Goal: Information Seeking & Learning: Compare options

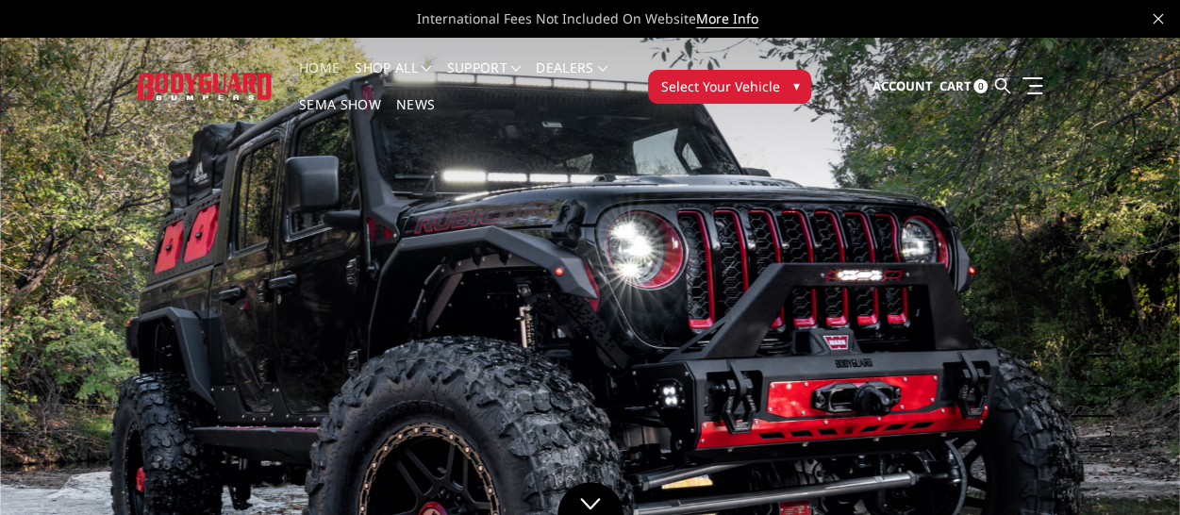
click at [239, 82] on img at bounding box center [205, 86] width 135 height 26
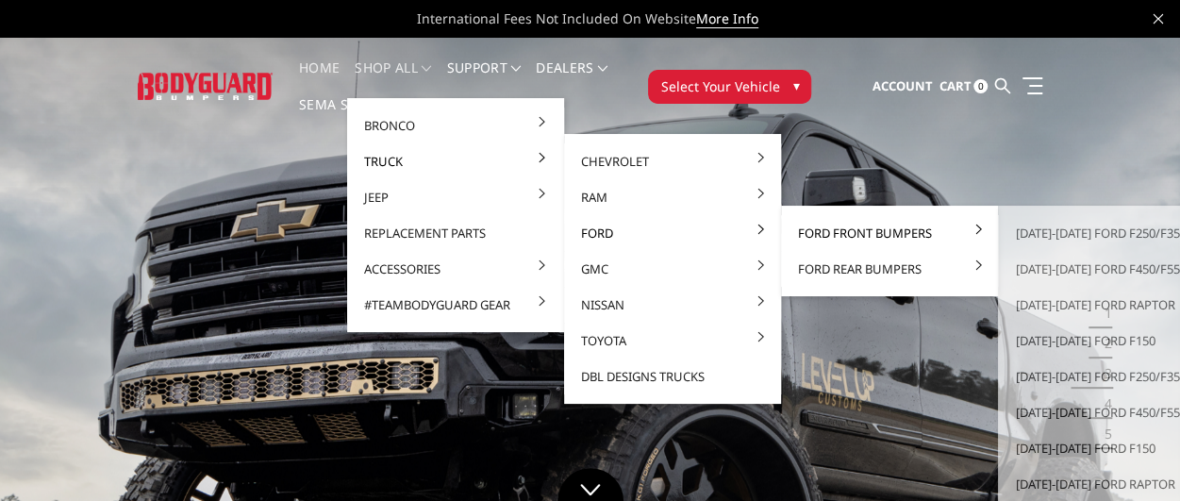
click at [860, 232] on link "Ford Front Bumpers" at bounding box center [889, 233] width 202 height 36
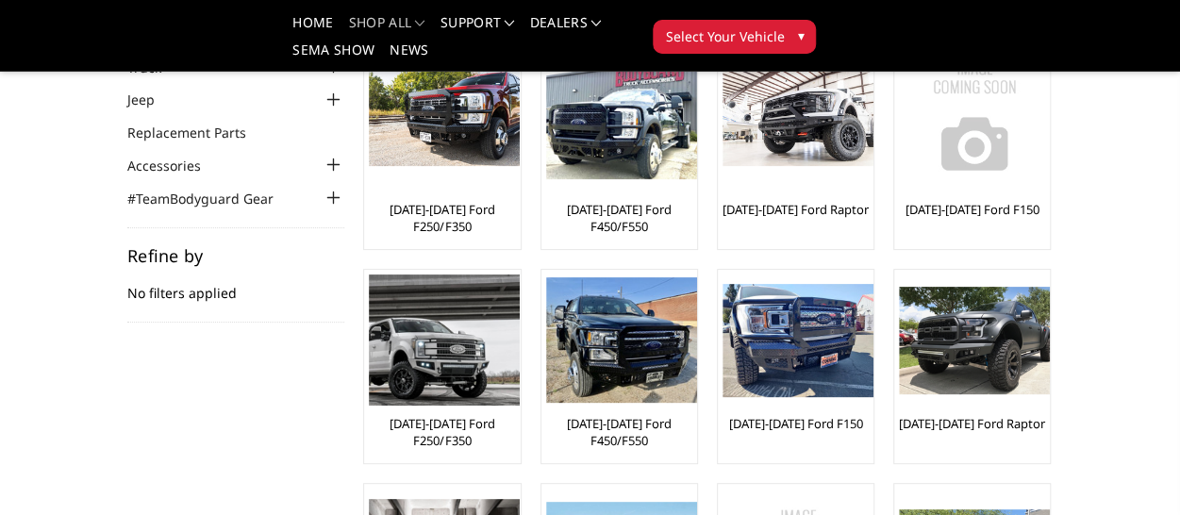
scroll to position [189, 0]
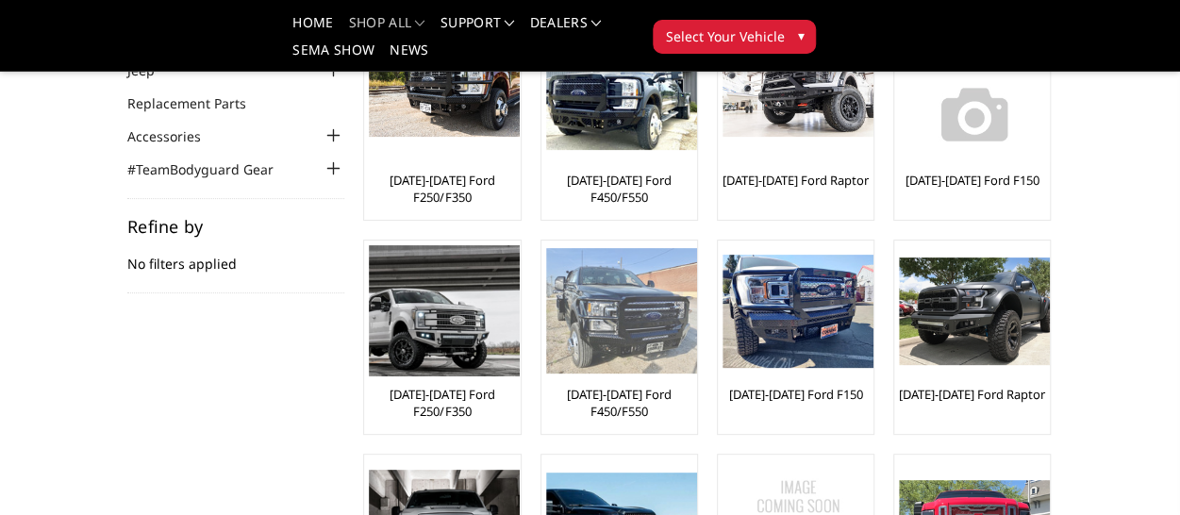
click at [577, 352] on img at bounding box center [621, 310] width 151 height 125
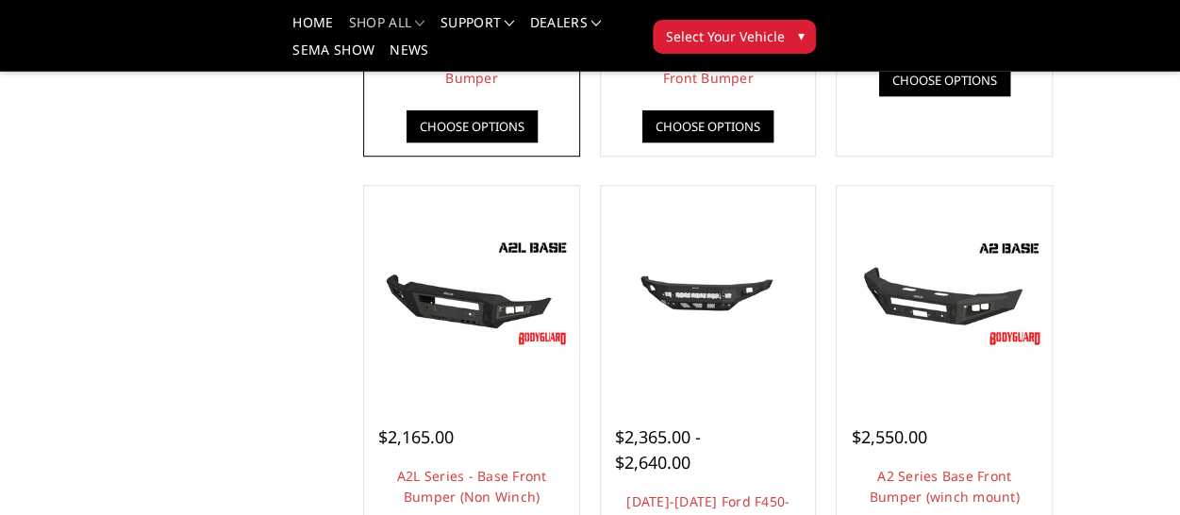
scroll to position [566, 0]
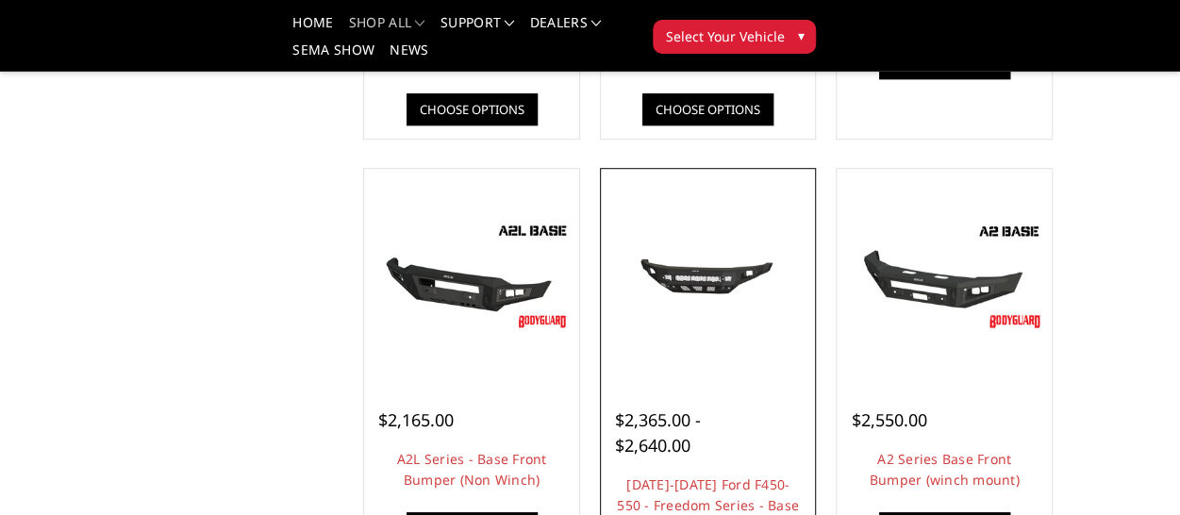
click at [727, 272] on img at bounding box center [708, 275] width 206 height 97
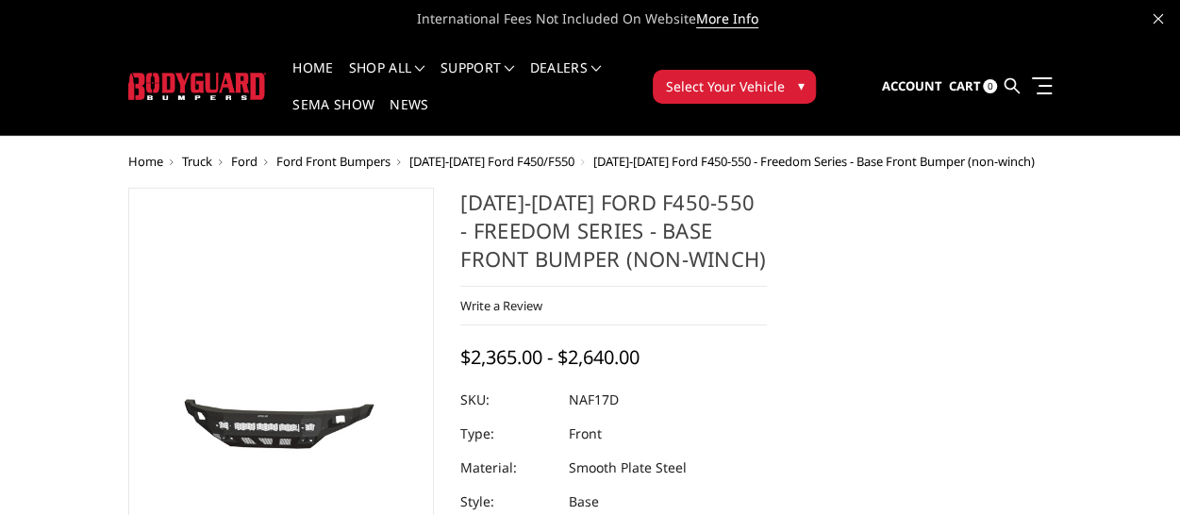
click at [328, 165] on span "Ford Front Bumpers" at bounding box center [333, 161] width 114 height 17
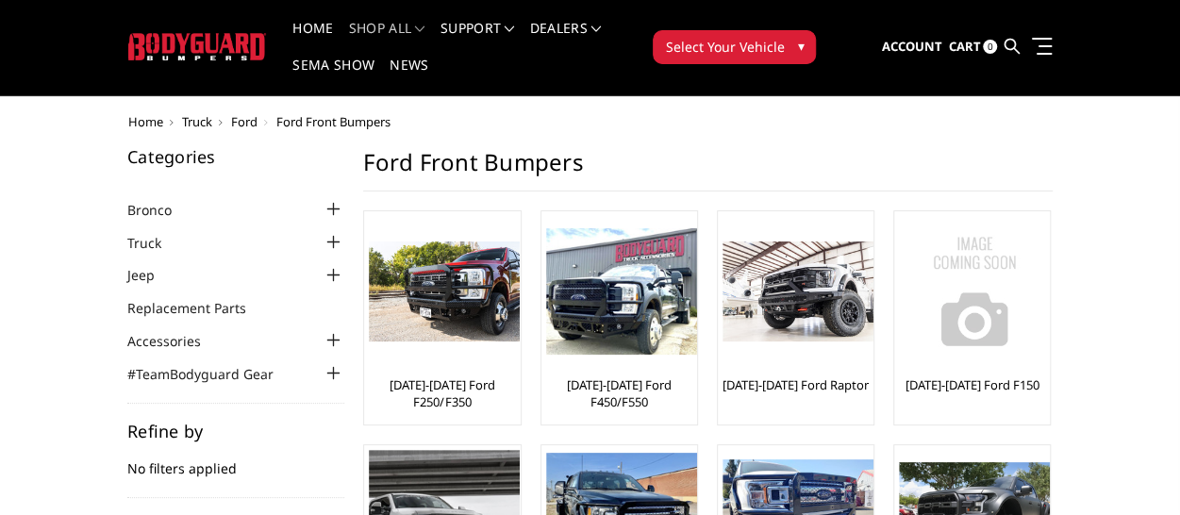
scroll to position [38, 0]
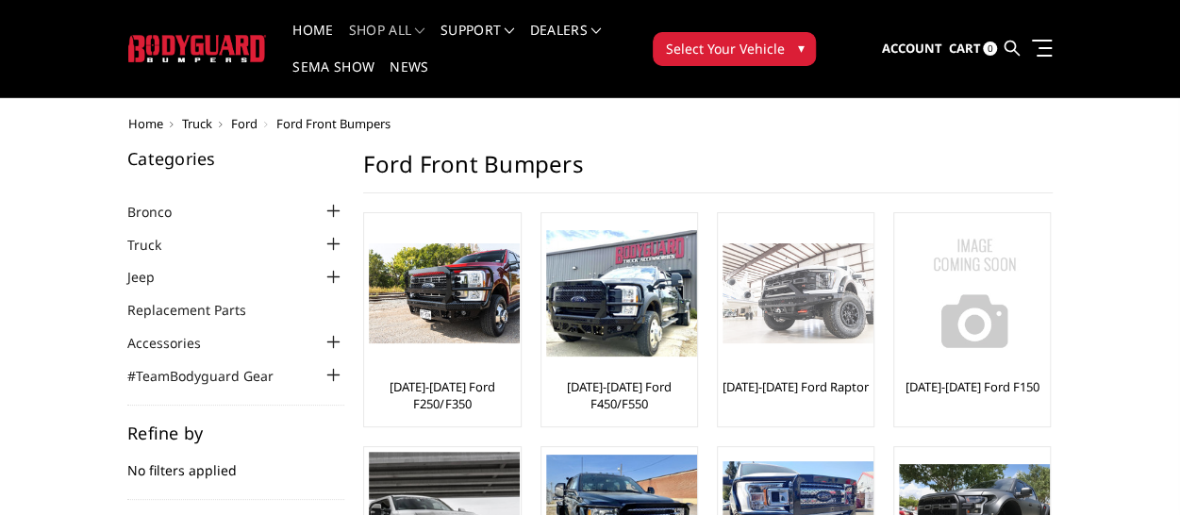
click at [843, 337] on img at bounding box center [797, 293] width 151 height 101
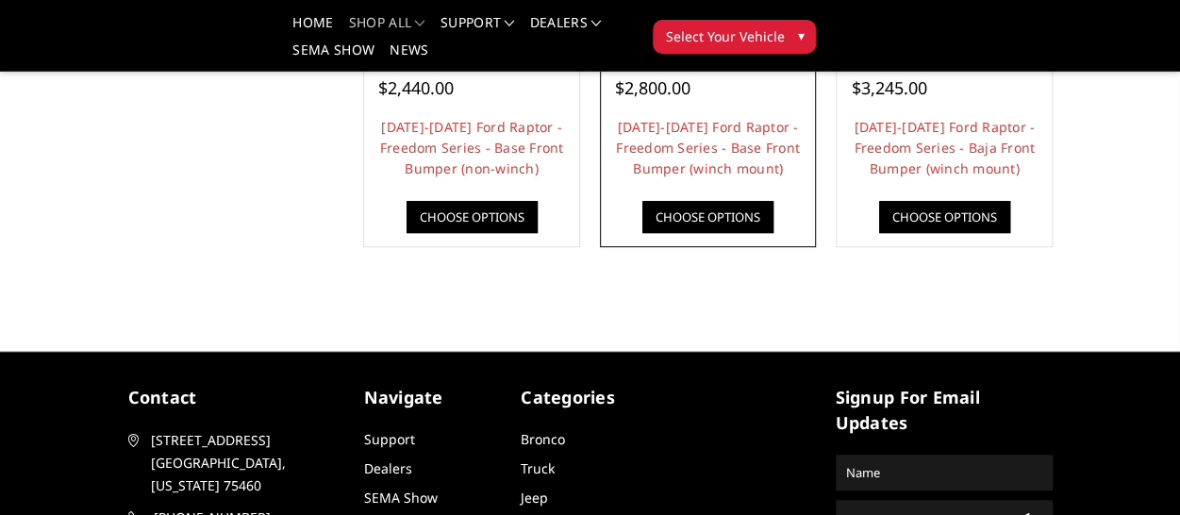
scroll to position [566, 0]
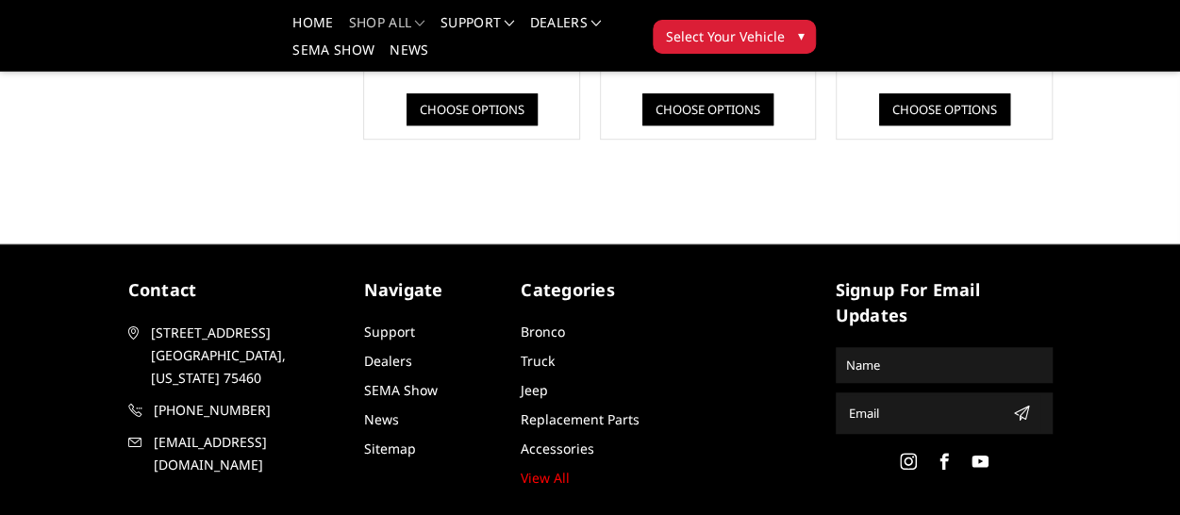
click at [682, 206] on body "International Fees Not Included On Website More Info Home shop all Bronco 2021-…" at bounding box center [590, 59] width 1180 height 1052
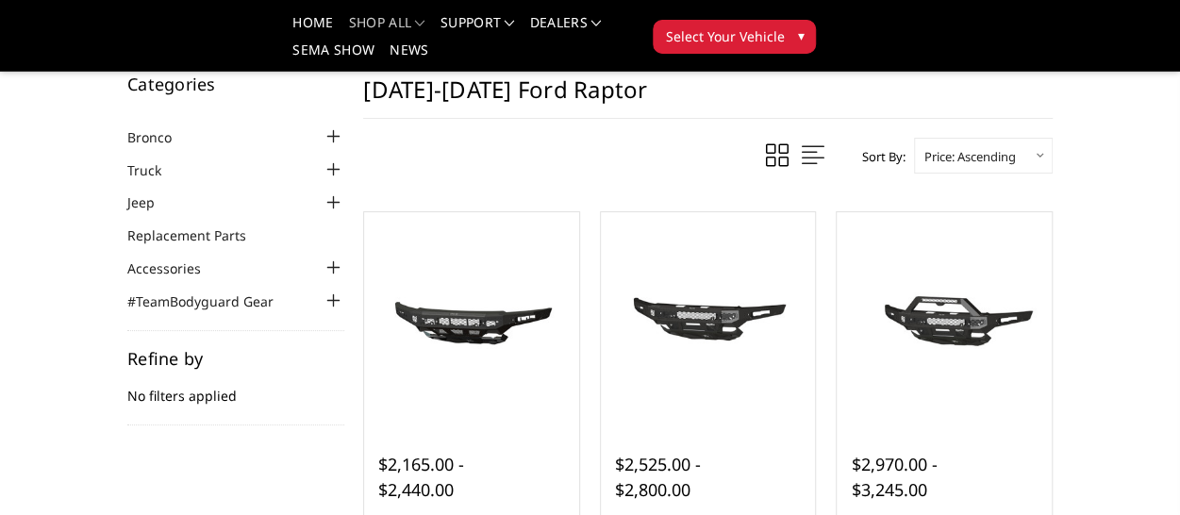
scroll to position [0, 0]
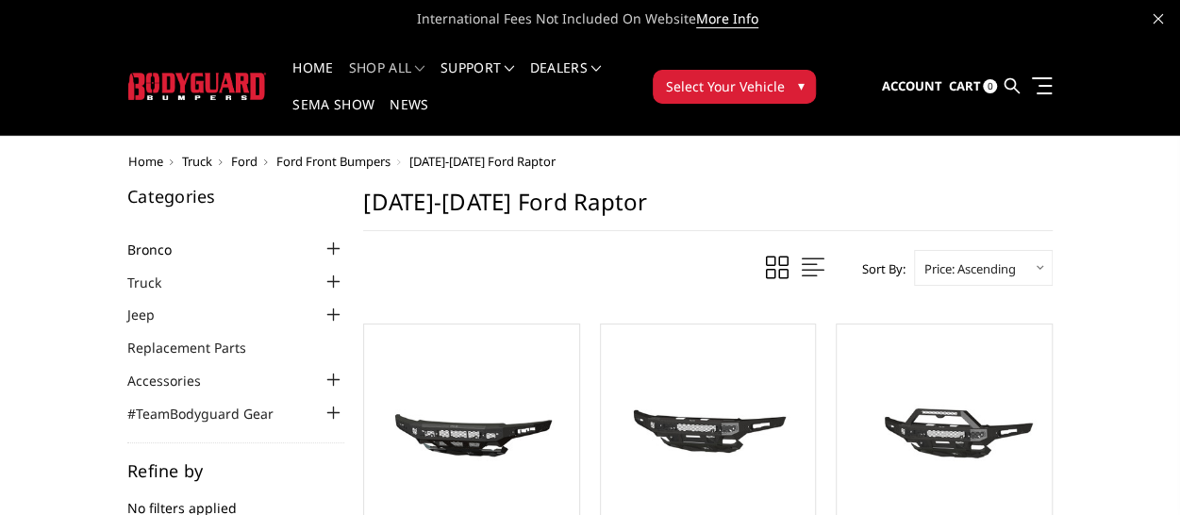
click at [151, 252] on link "Bronco" at bounding box center [161, 249] width 68 height 20
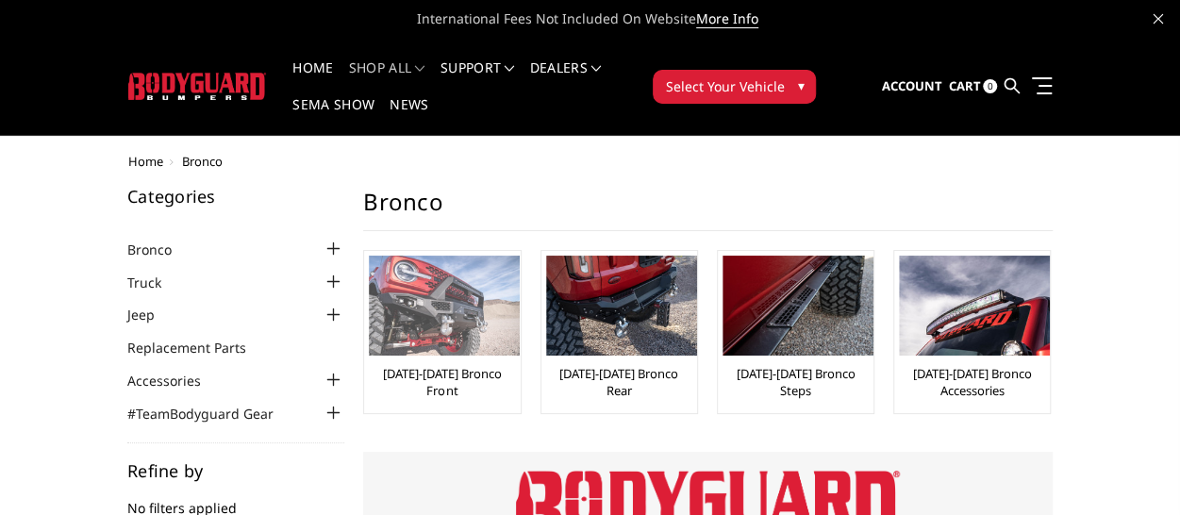
click at [484, 299] on img at bounding box center [444, 306] width 151 height 100
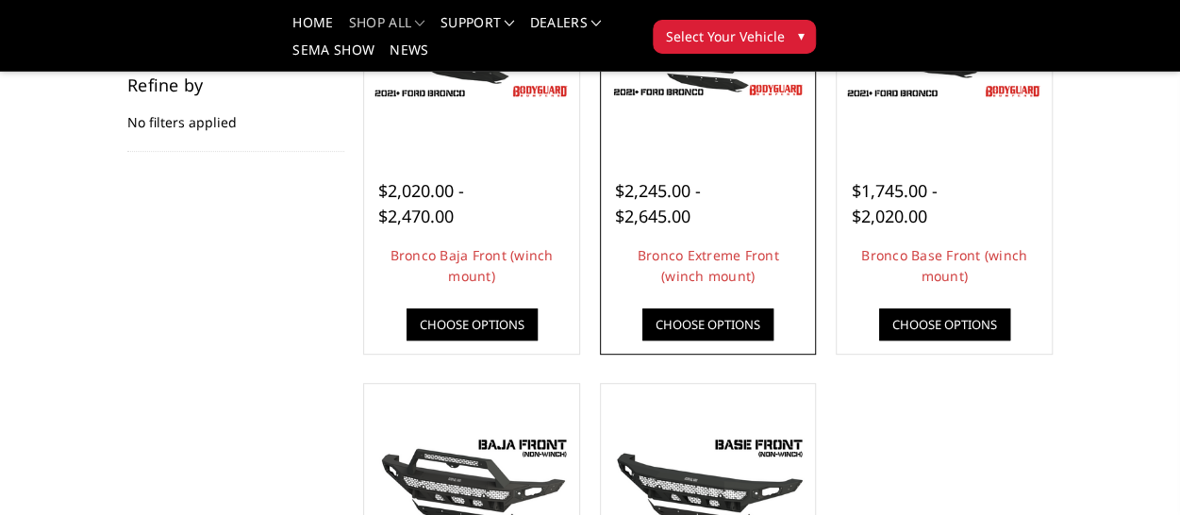
scroll to position [377, 0]
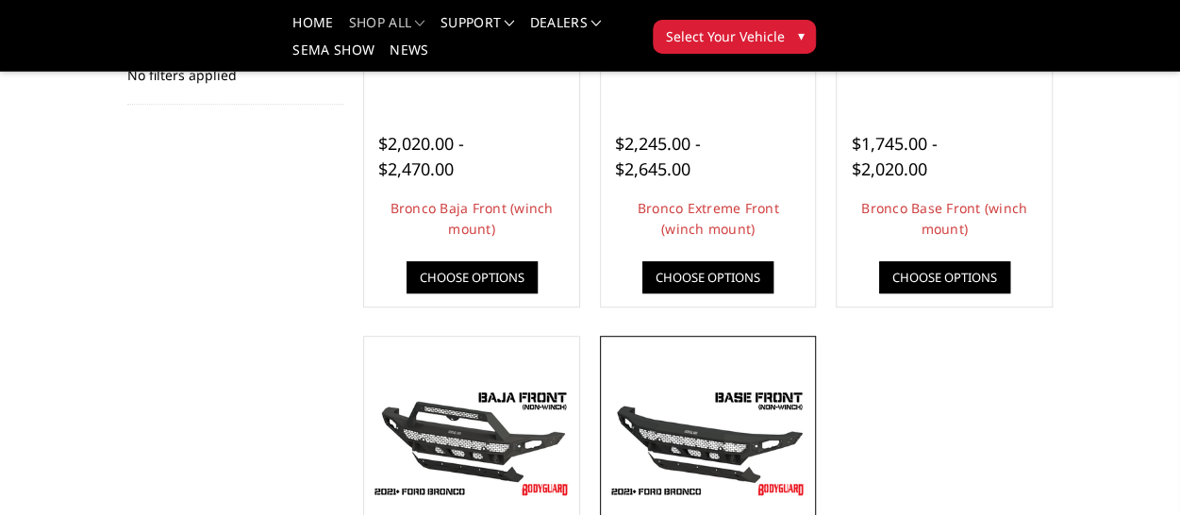
click at [685, 405] on img at bounding box center [708, 443] width 206 height 115
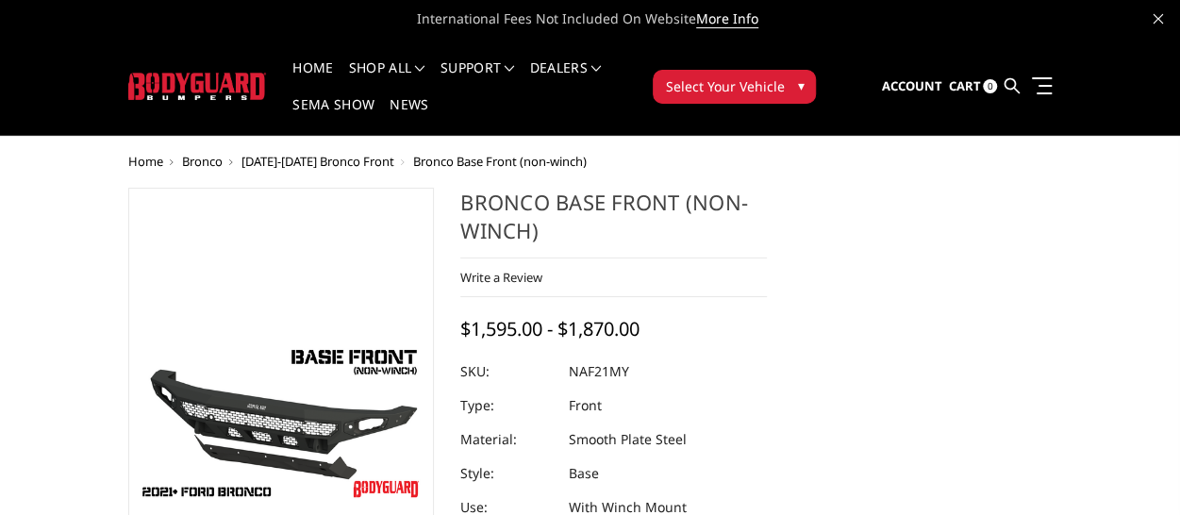
click at [202, 167] on span "Bronco" at bounding box center [202, 161] width 41 height 17
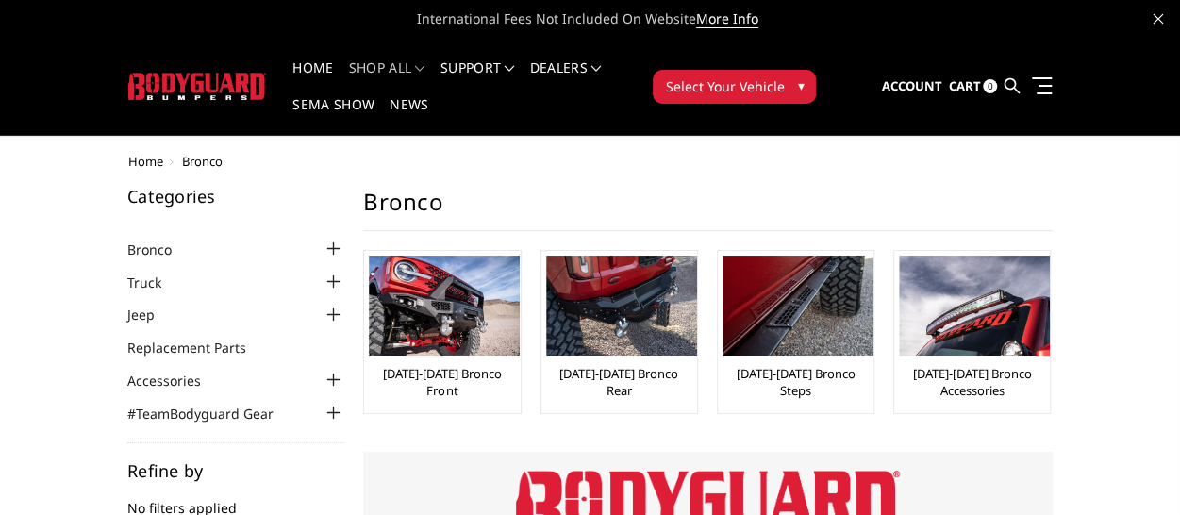
click at [148, 159] on span "Home" at bounding box center [145, 161] width 35 height 17
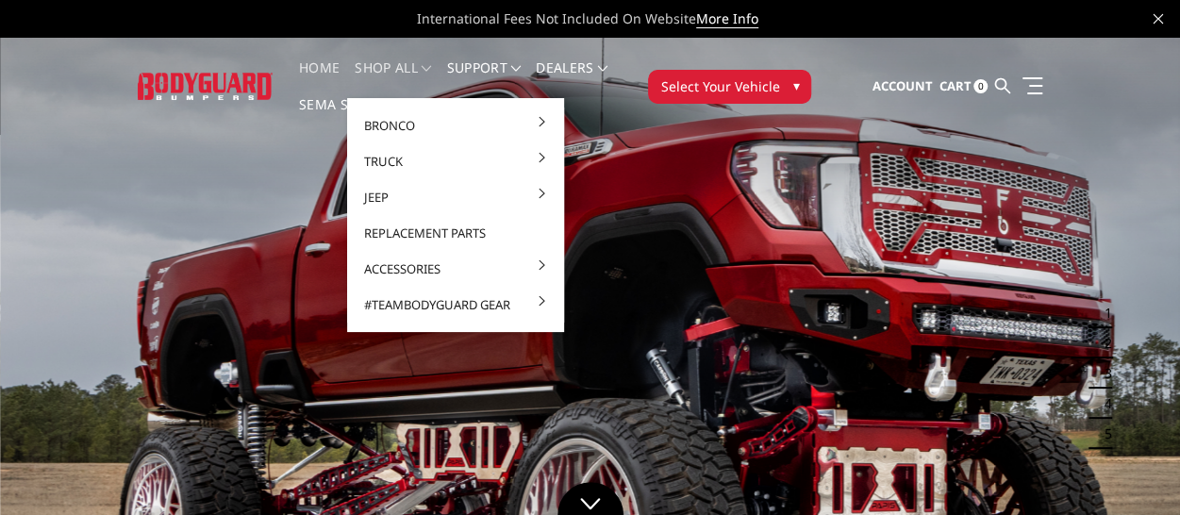
click at [413, 65] on link "shop all" at bounding box center [393, 79] width 76 height 37
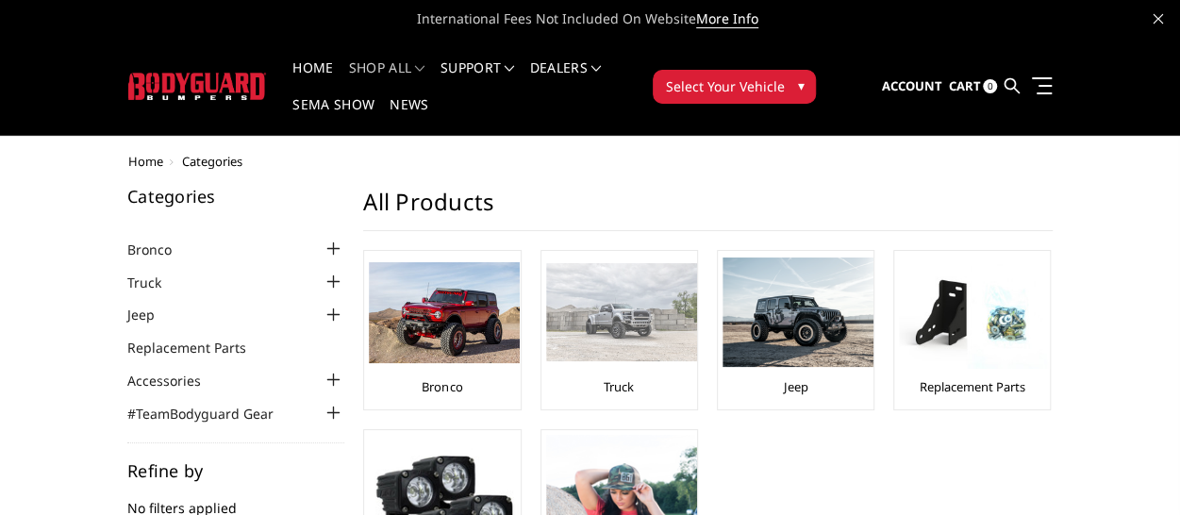
click at [685, 284] on img at bounding box center [621, 312] width 151 height 98
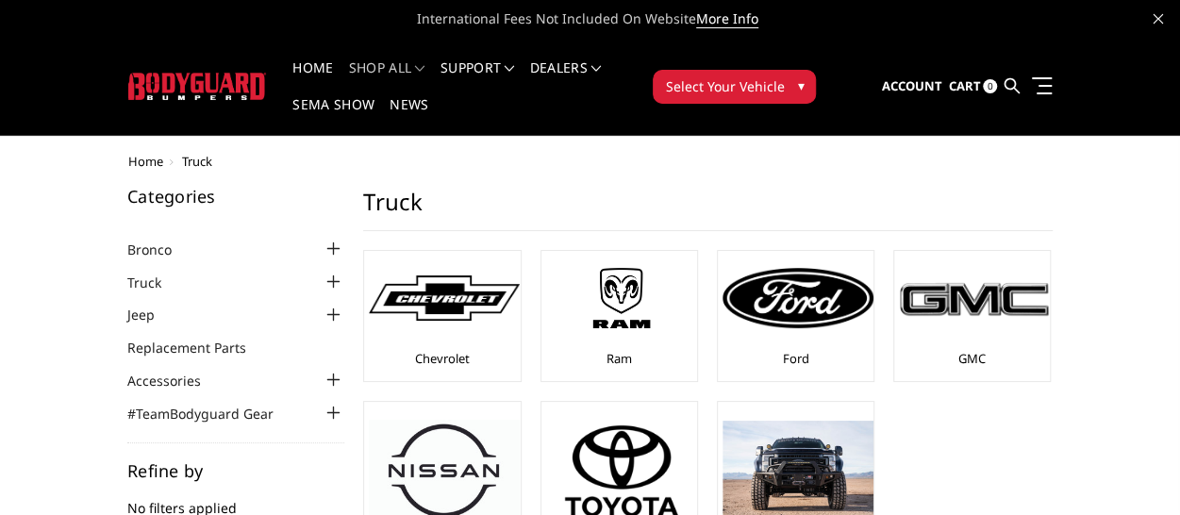
click at [940, 197] on h1 "Truck" at bounding box center [707, 209] width 689 height 43
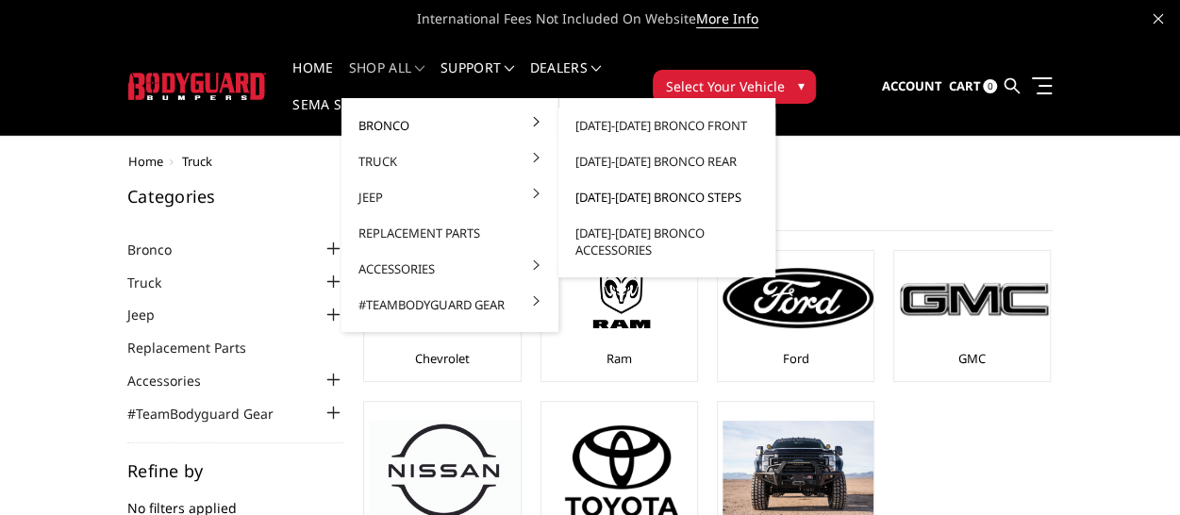
click at [641, 193] on link "[DATE]-[DATE] Bronco Steps" at bounding box center [667, 197] width 202 height 36
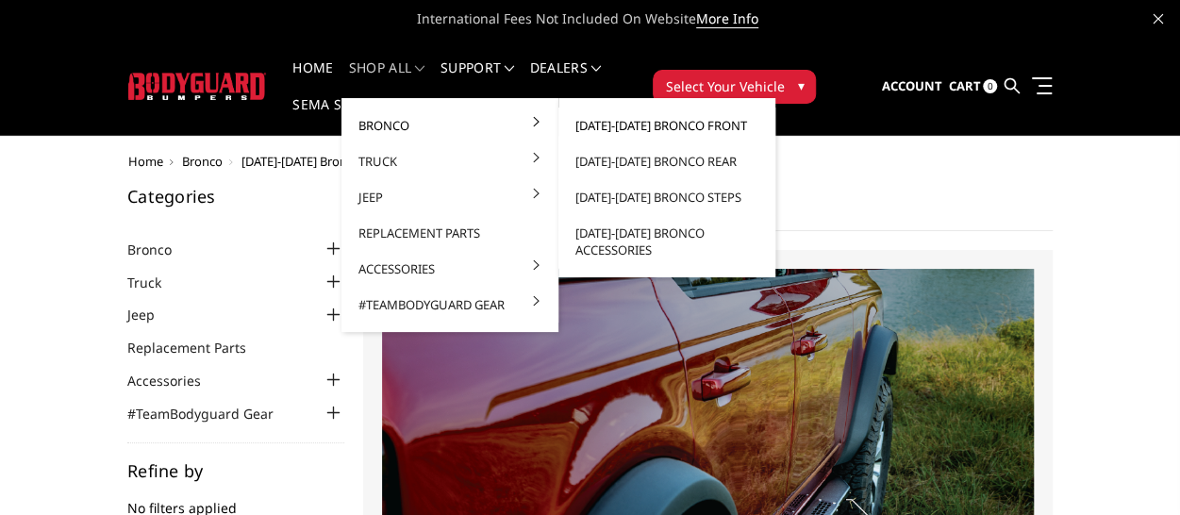
click at [648, 124] on link "[DATE]-[DATE] Bronco Front" at bounding box center [667, 125] width 202 height 36
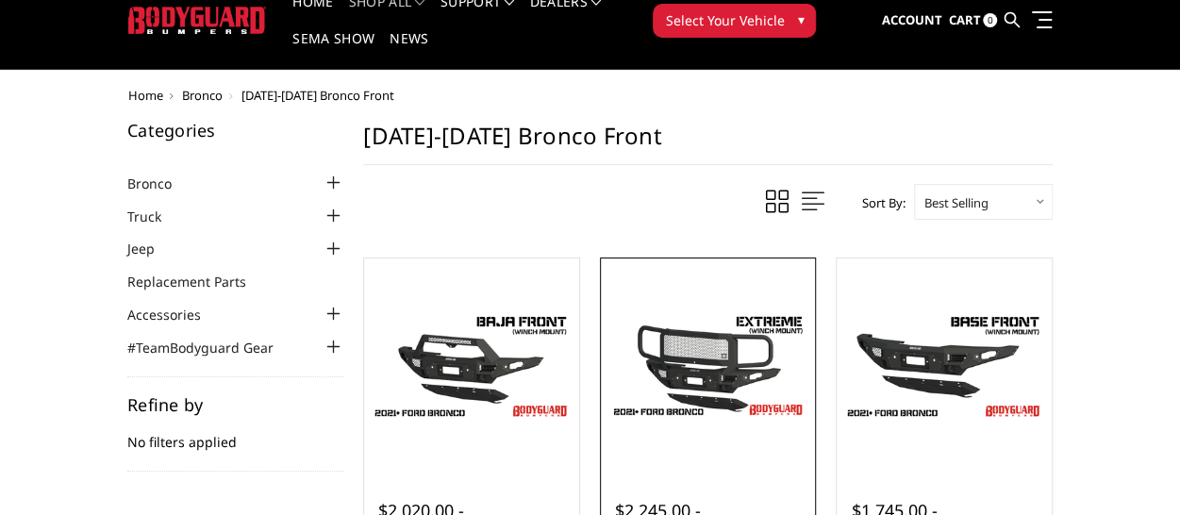
scroll to position [94, 0]
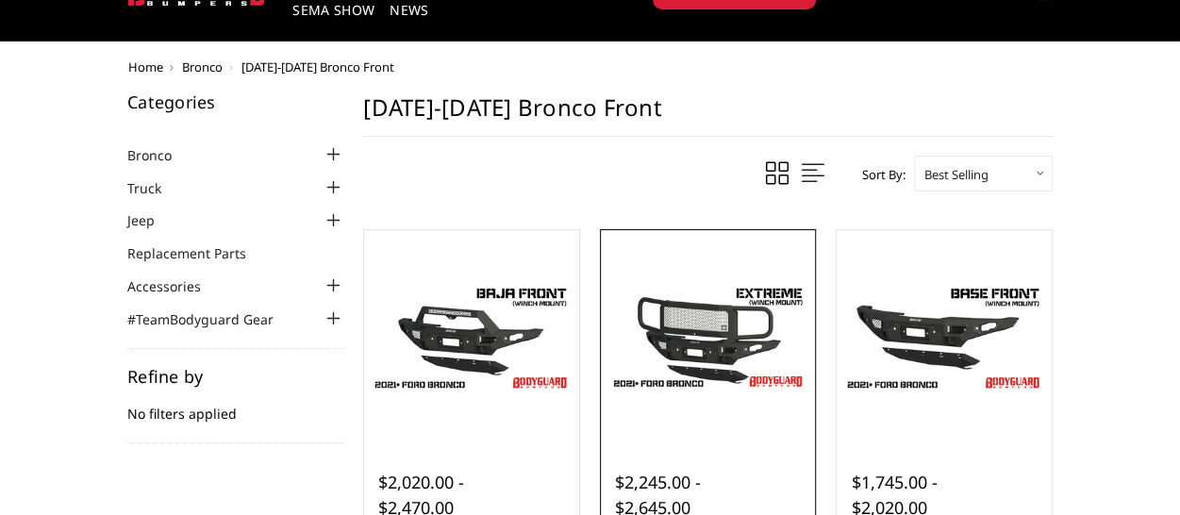
click at [675, 308] on img at bounding box center [708, 337] width 206 height 115
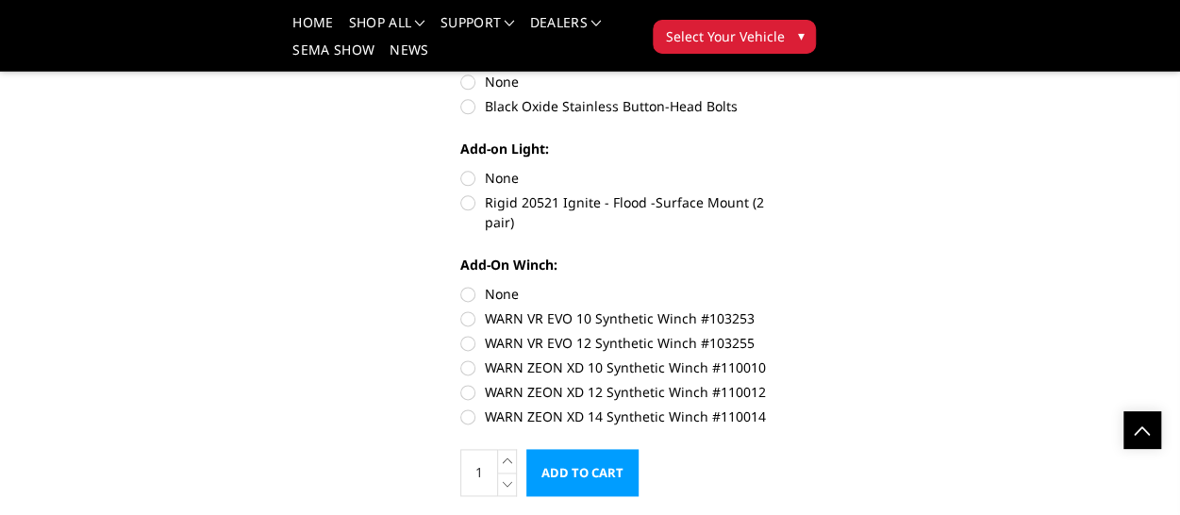
scroll to position [1131, 0]
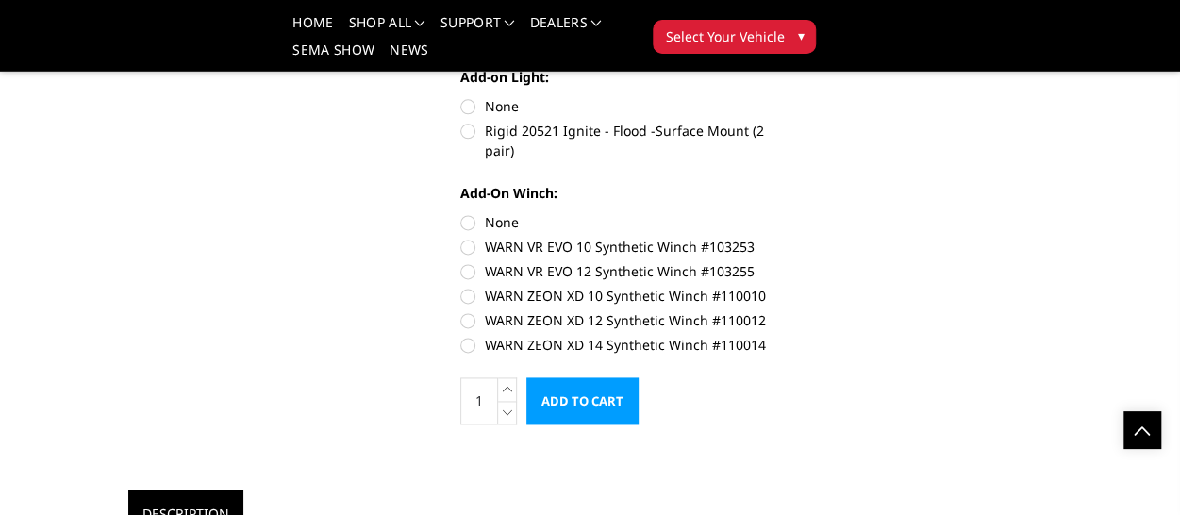
click at [468, 121] on label "Rigid 20521 Ignite - Flood -Surface Mount (2 pair)" at bounding box center [613, 141] width 306 height 40
click at [767, 97] on input "Rigid 20521 Ignite - Flood -Surface Mount (2 pair)" at bounding box center [767, 96] width 1 height 1
radio input "true"
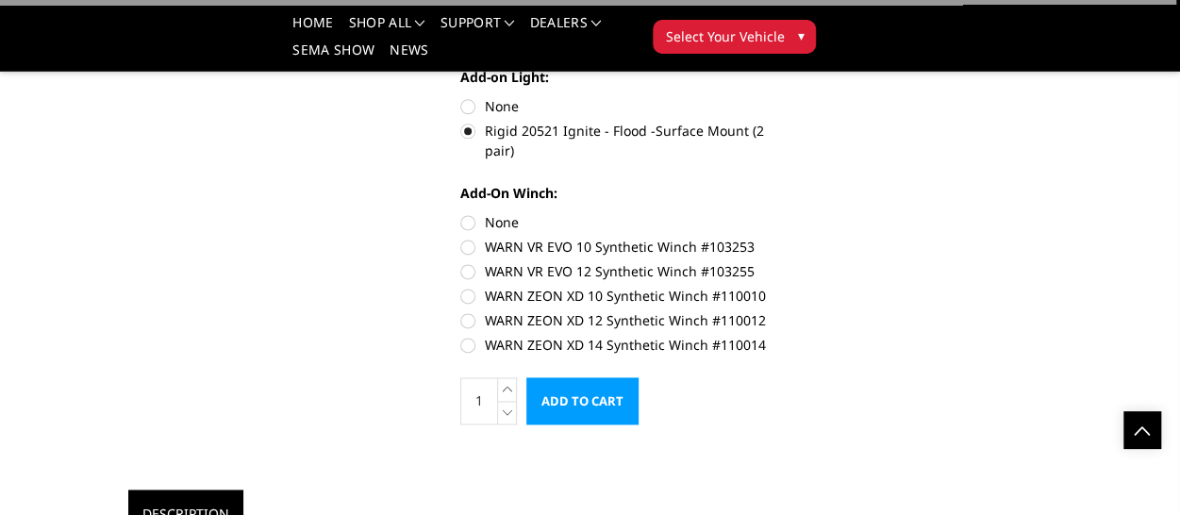
click at [467, 121] on label "Rigid 20521 Ignite - Flood -Surface Mount (2 pair)" at bounding box center [613, 141] width 306 height 40
click at [767, 97] on input "Rigid 20521 Ignite - Flood -Surface Mount (2 pair)" at bounding box center [767, 96] width 1 height 1
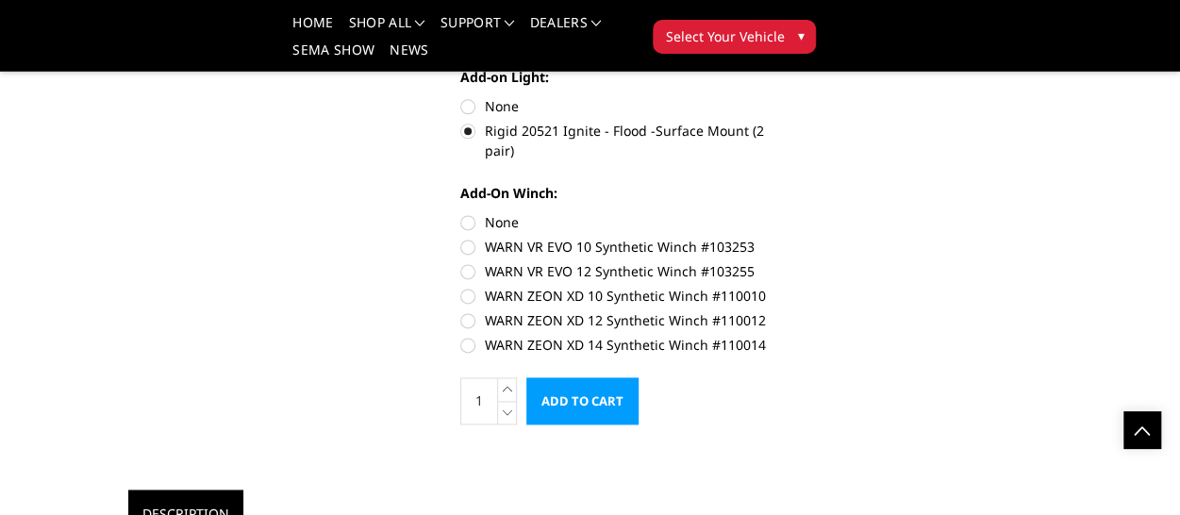
click at [470, 121] on label "Rigid 20521 Ignite - Flood -Surface Mount (2 pair)" at bounding box center [613, 141] width 306 height 40
click at [767, 97] on input "Rigid 20521 Ignite - Flood -Surface Mount (2 pair)" at bounding box center [767, 96] width 1 height 1
click at [473, 96] on label "None" at bounding box center [613, 106] width 306 height 20
click at [461, 96] on input "None" at bounding box center [460, 96] width 1 height 1
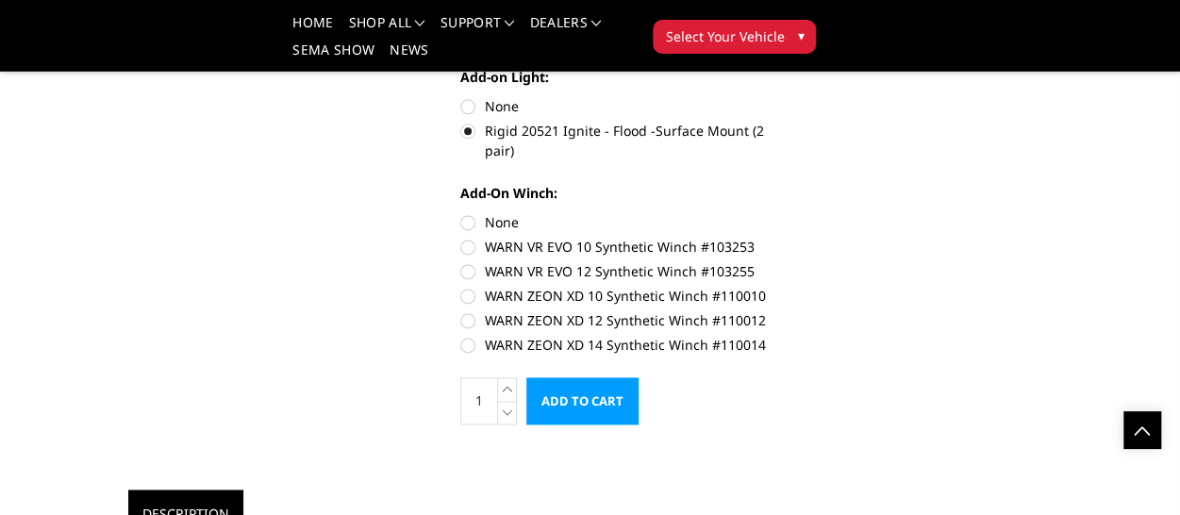
radio input "true"
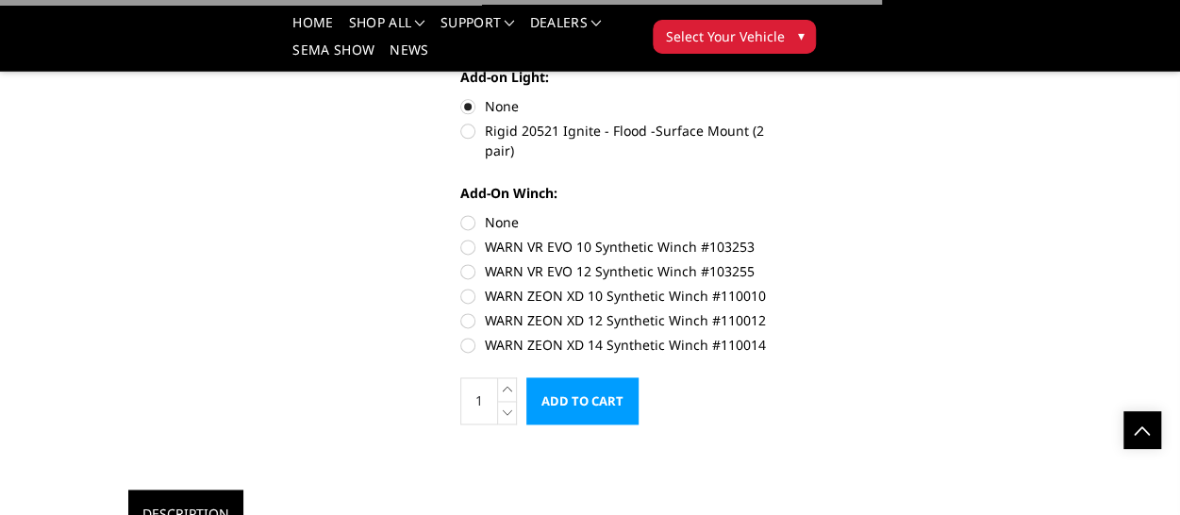
click at [470, 121] on label "Rigid 20521 Ignite - Flood -Surface Mount (2 pair)" at bounding box center [613, 141] width 306 height 40
click at [767, 97] on input "Rigid 20521 Ignite - Flood -Surface Mount (2 pair)" at bounding box center [767, 96] width 1 height 1
radio input "true"
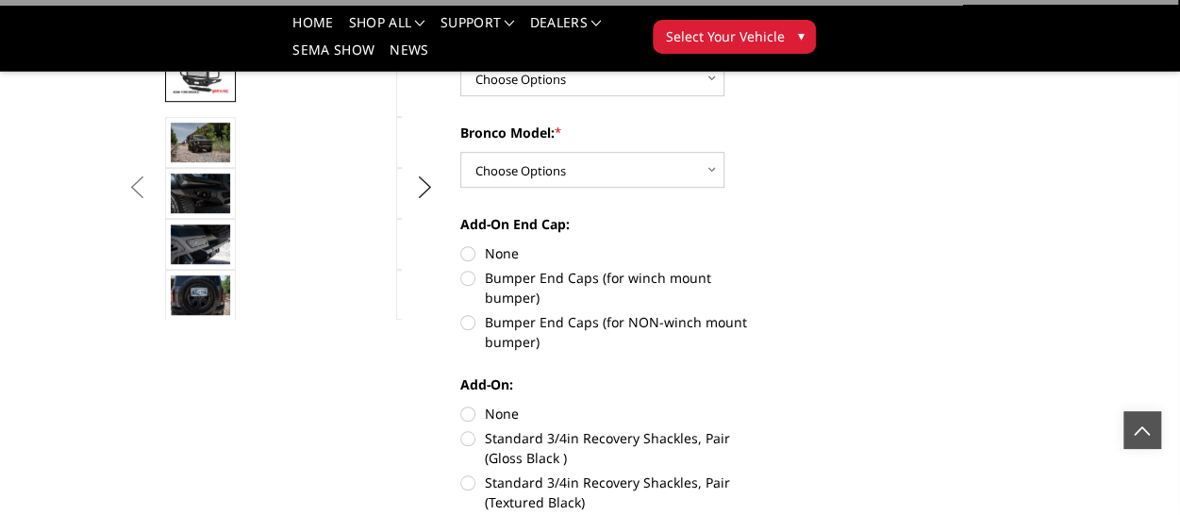
scroll to position [566, 0]
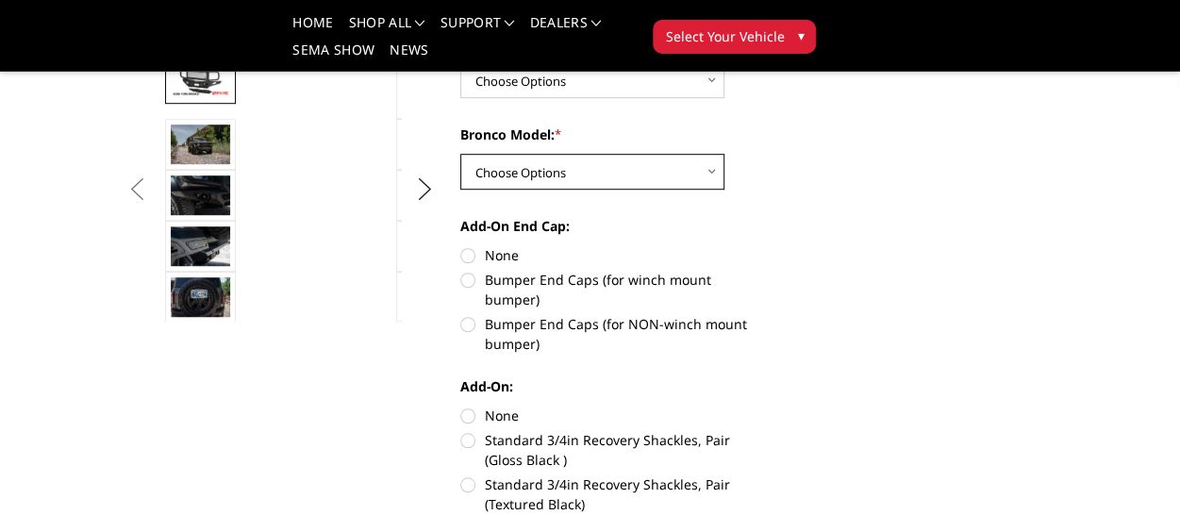
click at [641, 173] on select "Choose Options Raptor Base/Badlands/Wildtrak/etc." at bounding box center [592, 172] width 264 height 36
click at [605, 169] on select "Choose Options Raptor Base/Badlands/Wildtrak/etc." at bounding box center [592, 172] width 264 height 36
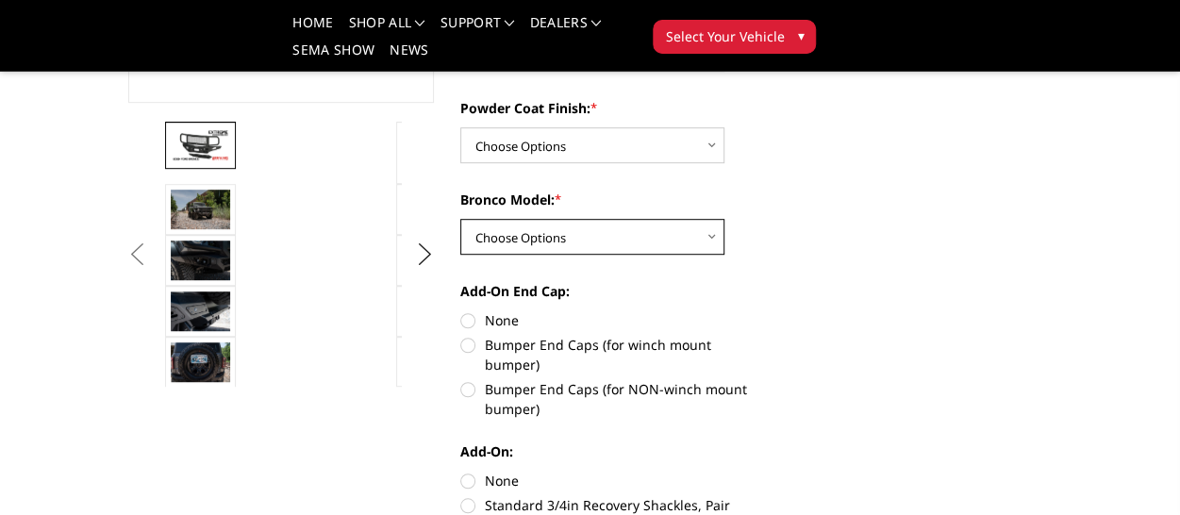
scroll to position [471, 0]
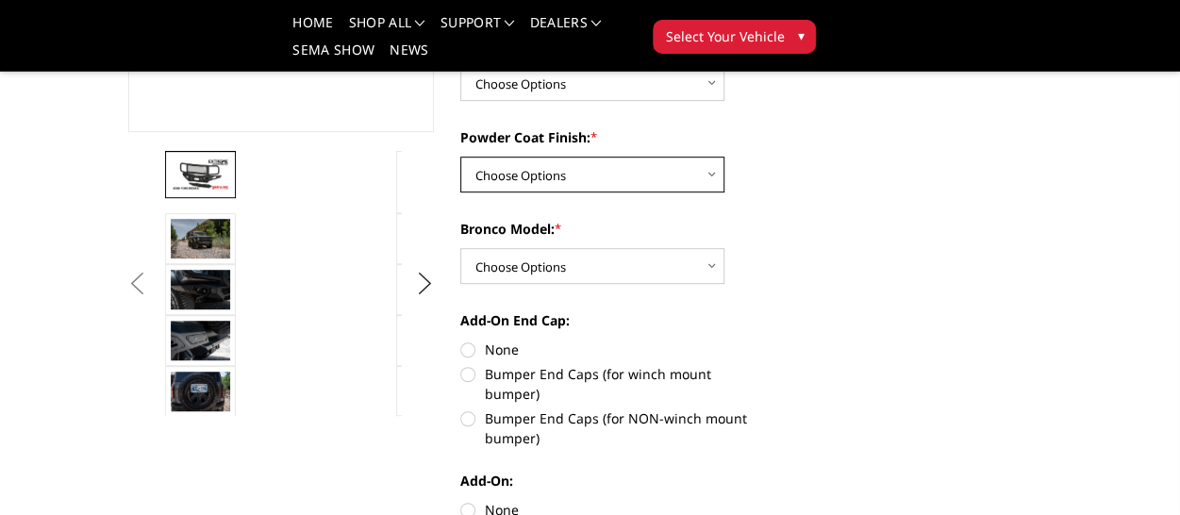
click at [611, 161] on select "Choose Options Textured Black Powder Coat Bare Metal" at bounding box center [592, 175] width 264 height 36
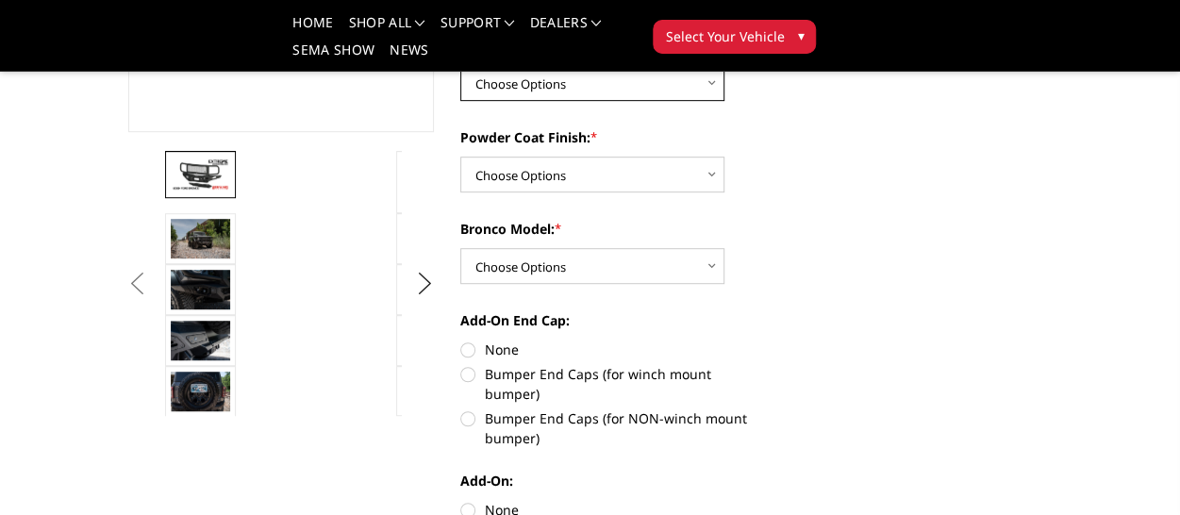
click at [607, 81] on select "Choose Options Without Front Camera Relocation Harness With Front Camera Reloca…" at bounding box center [592, 83] width 264 height 36
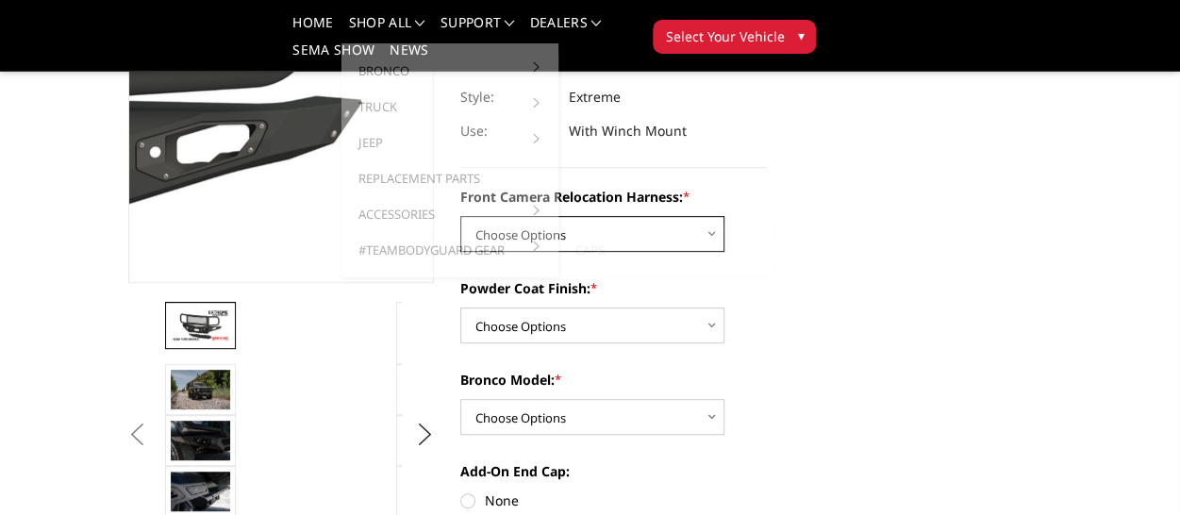
scroll to position [377, 0]
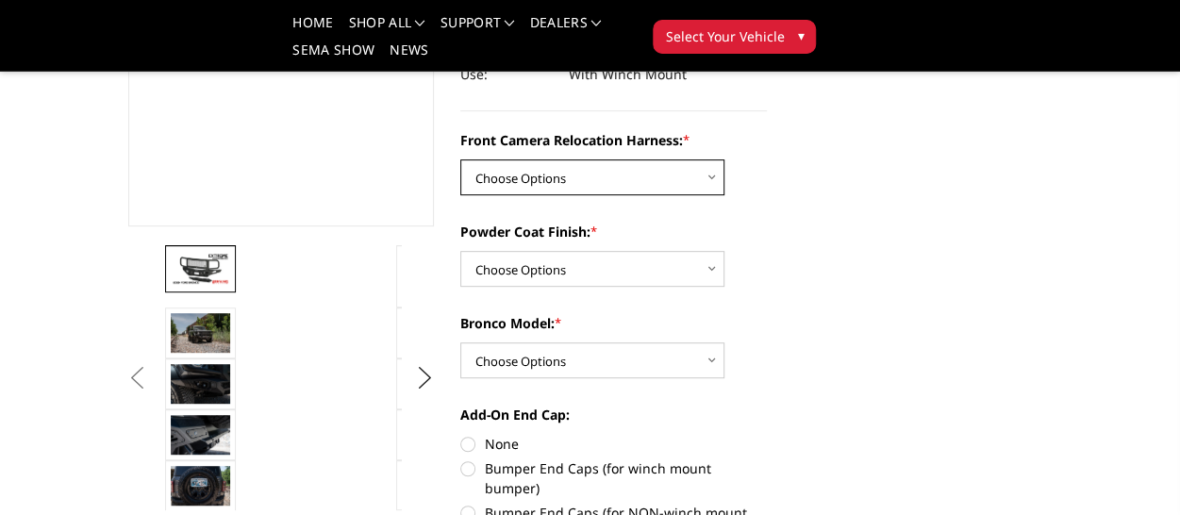
click at [517, 184] on select "Choose Options Without Front Camera Relocation Harness With Front Camera Reloca…" at bounding box center [592, 177] width 264 height 36
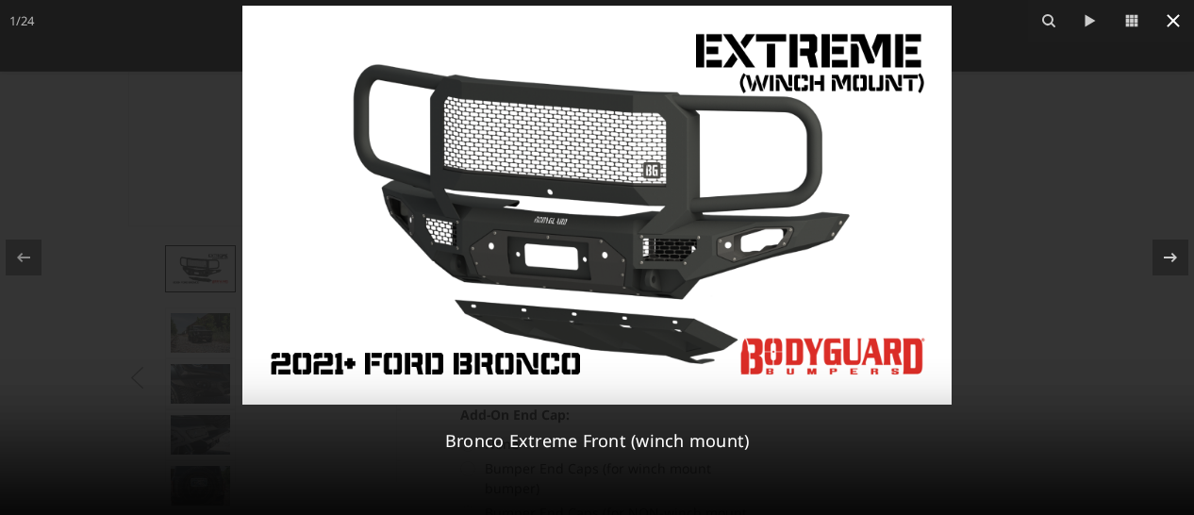
click at [1176, 26] on icon at bounding box center [1173, 20] width 23 height 23
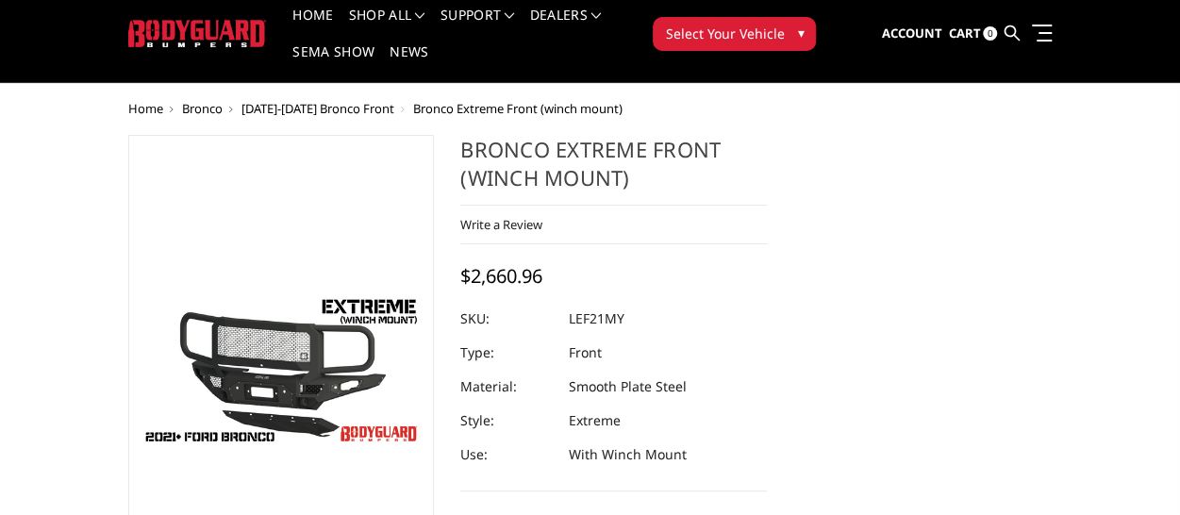
scroll to position [0, 0]
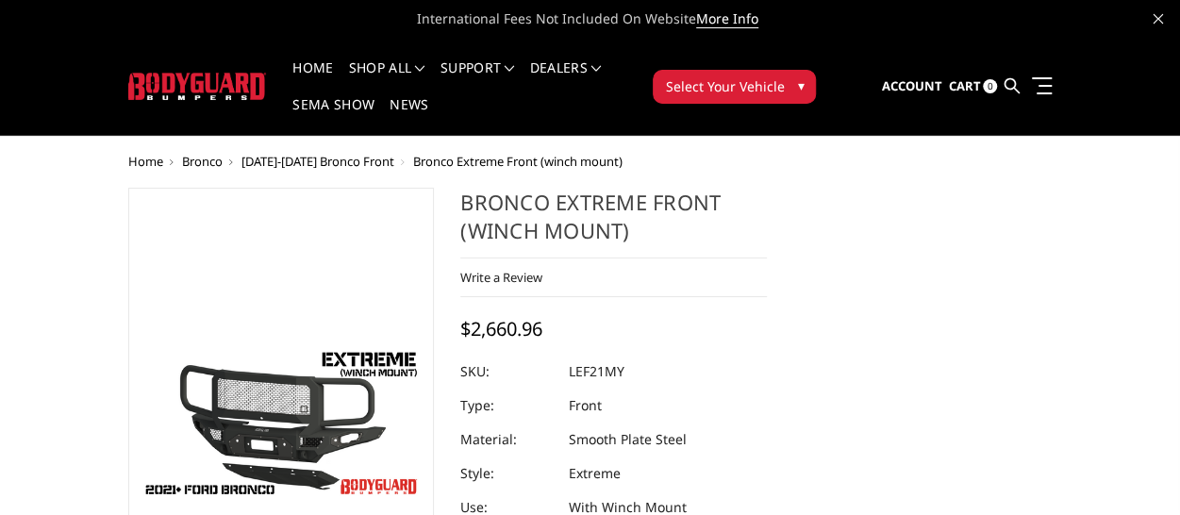
click at [351, 162] on span "[DATE]-[DATE] Bronco Front" at bounding box center [317, 161] width 153 height 17
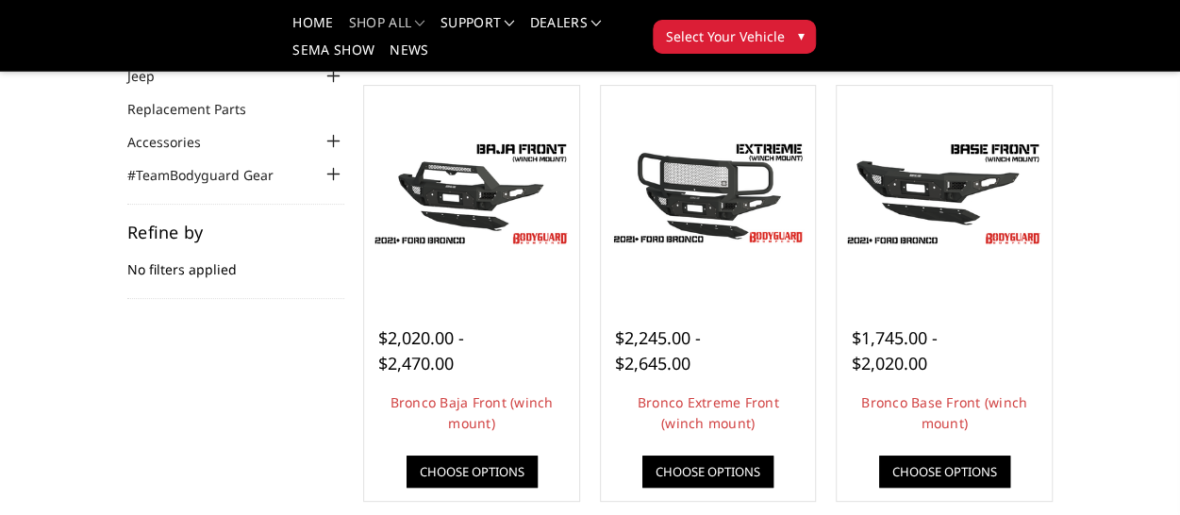
scroll to position [181, 0]
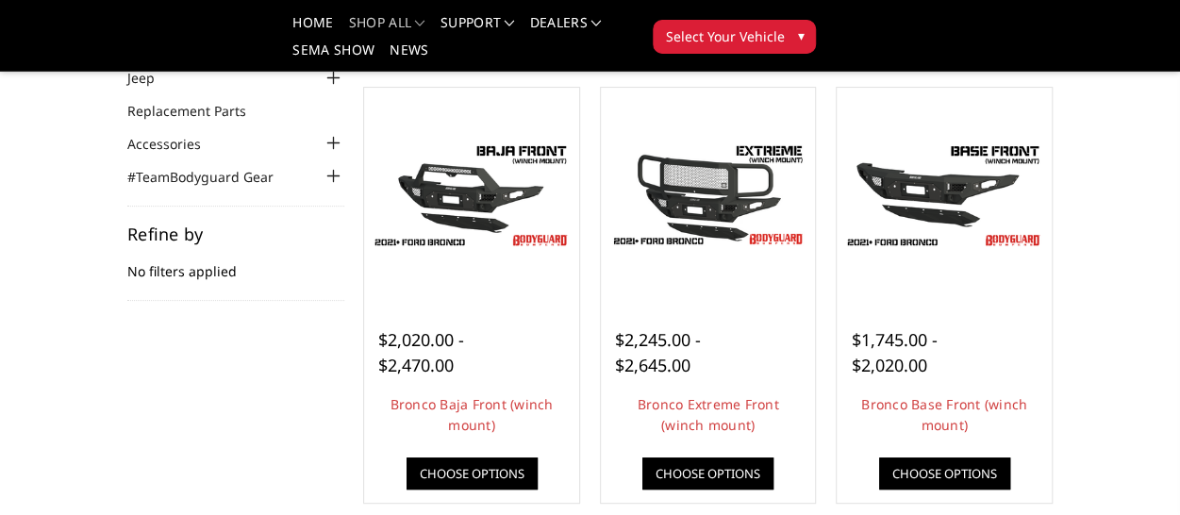
click at [1136, 157] on div "Home Bronco [DATE]-[DATE] Bronco Front Categories Bronco [DATE]-[DATE] Bronco F…" at bounding box center [590, 461] width 1180 height 1087
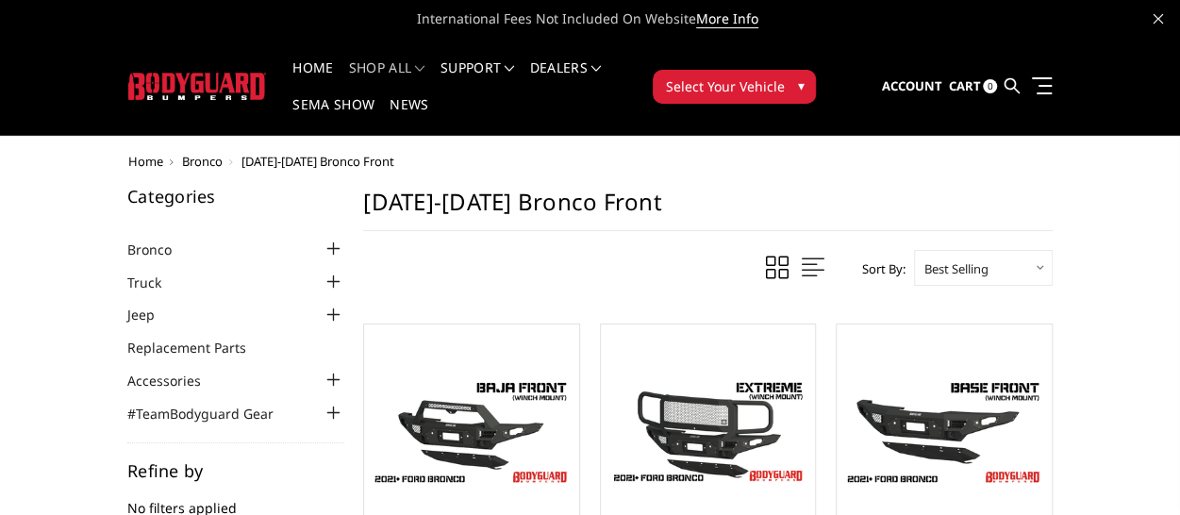
scroll to position [94, 0]
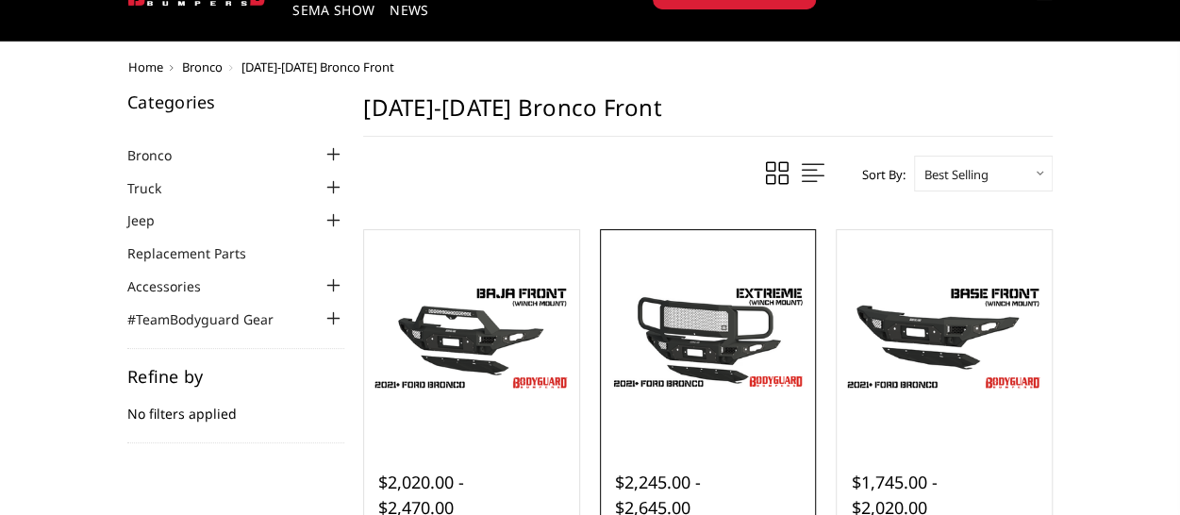
click at [767, 264] on div at bounding box center [708, 338] width 206 height 206
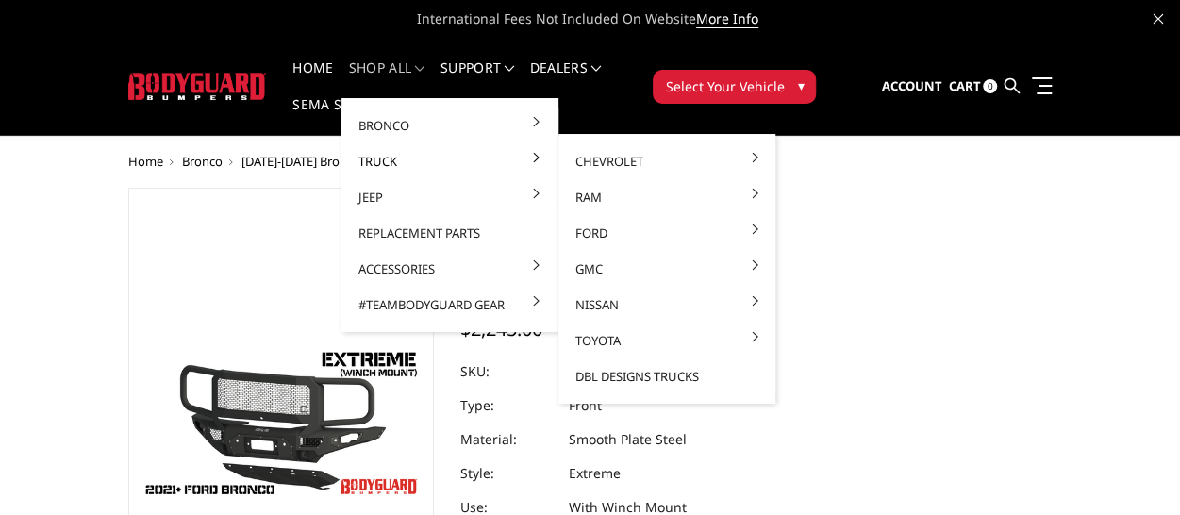
click at [394, 161] on link "Truck" at bounding box center [450, 161] width 202 height 36
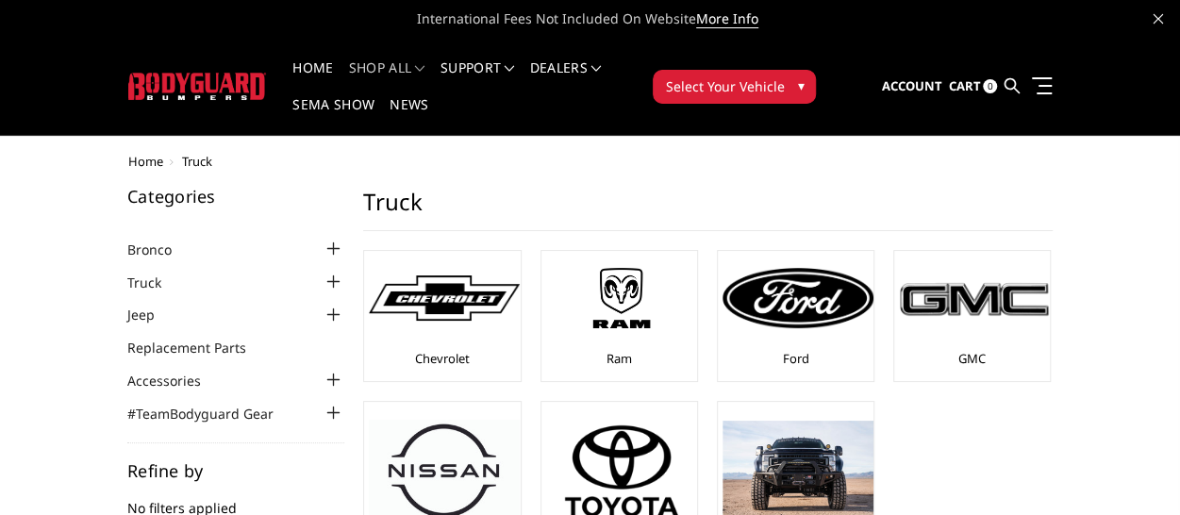
scroll to position [94, 0]
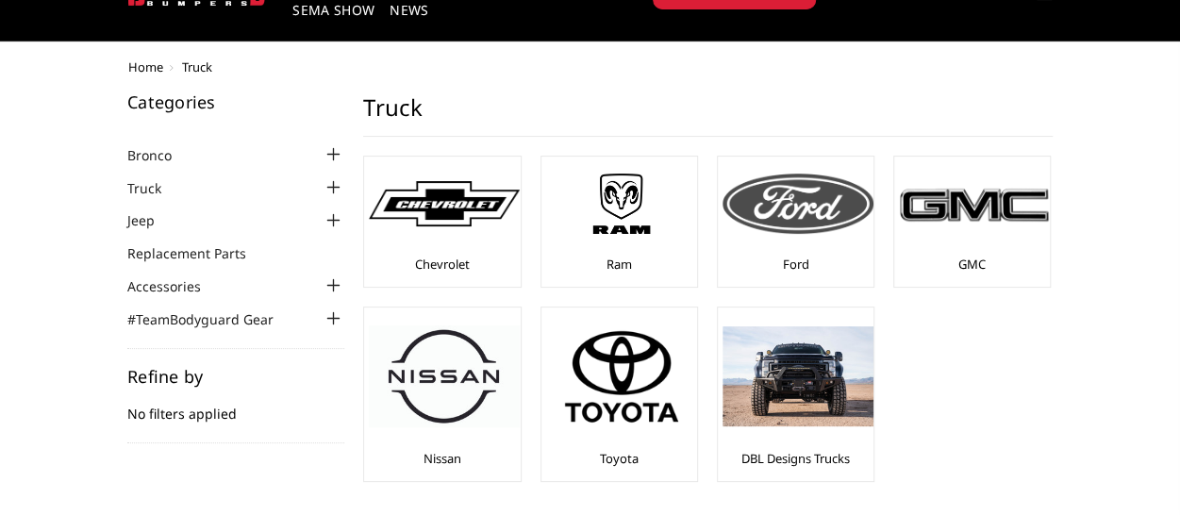
click at [784, 197] on img at bounding box center [797, 203] width 151 height 60
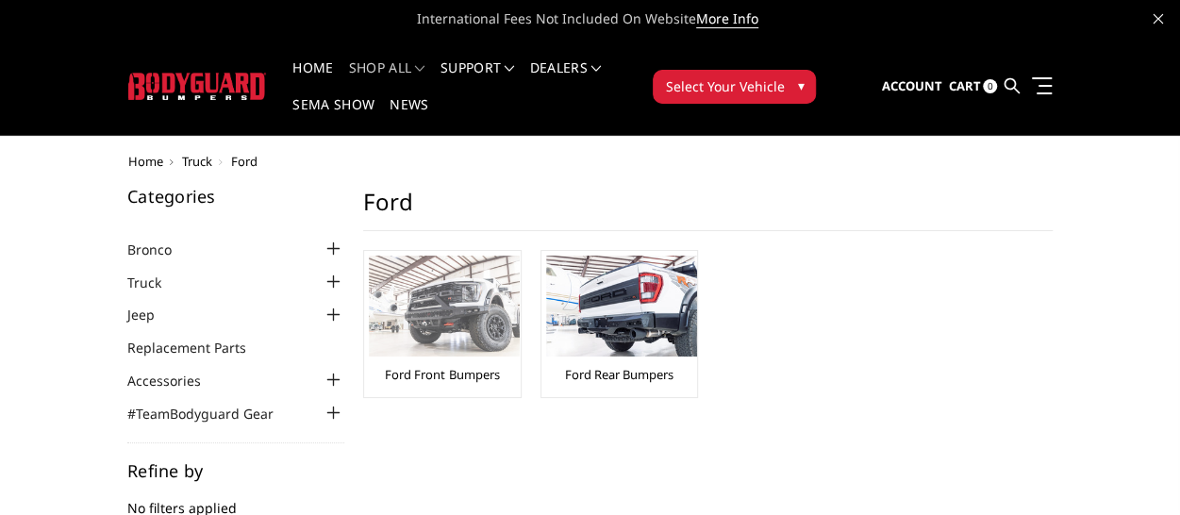
click at [471, 269] on img at bounding box center [444, 306] width 151 height 101
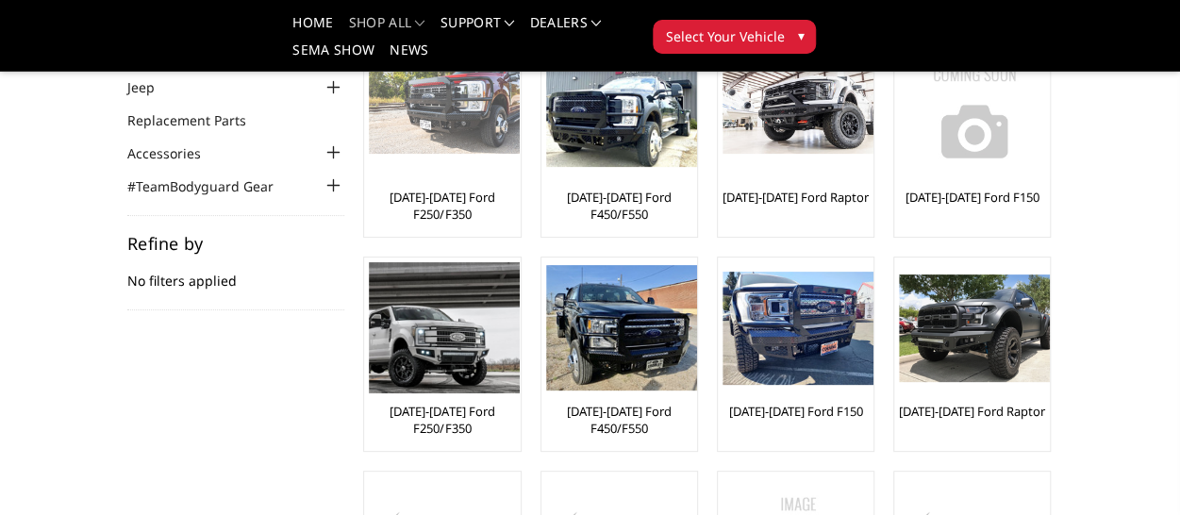
scroll to position [189, 0]
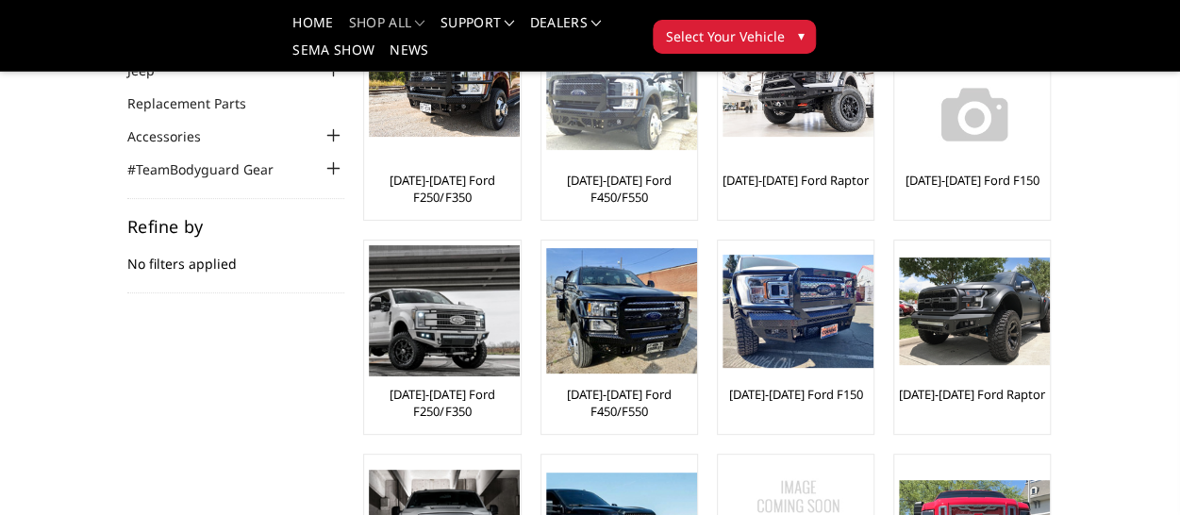
click at [613, 130] on img at bounding box center [621, 87] width 151 height 127
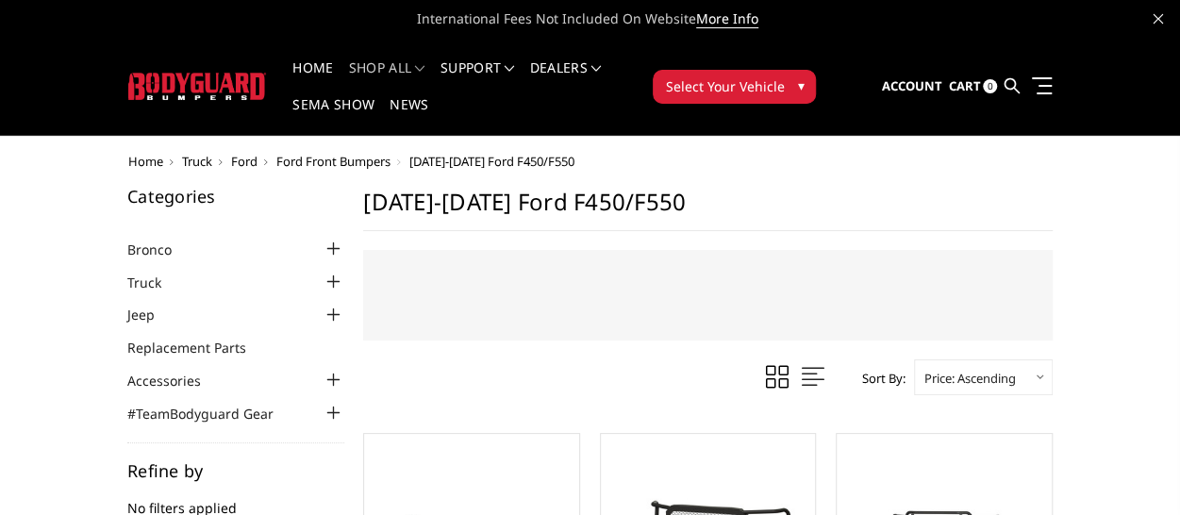
click at [808, 197] on h1 "[DATE]-[DATE] Ford F450/F550" at bounding box center [707, 209] width 689 height 43
drag, startPoint x: 778, startPoint y: 173, endPoint x: 806, endPoint y: 190, distance: 32.5
click at [211, 82] on img at bounding box center [197, 86] width 139 height 27
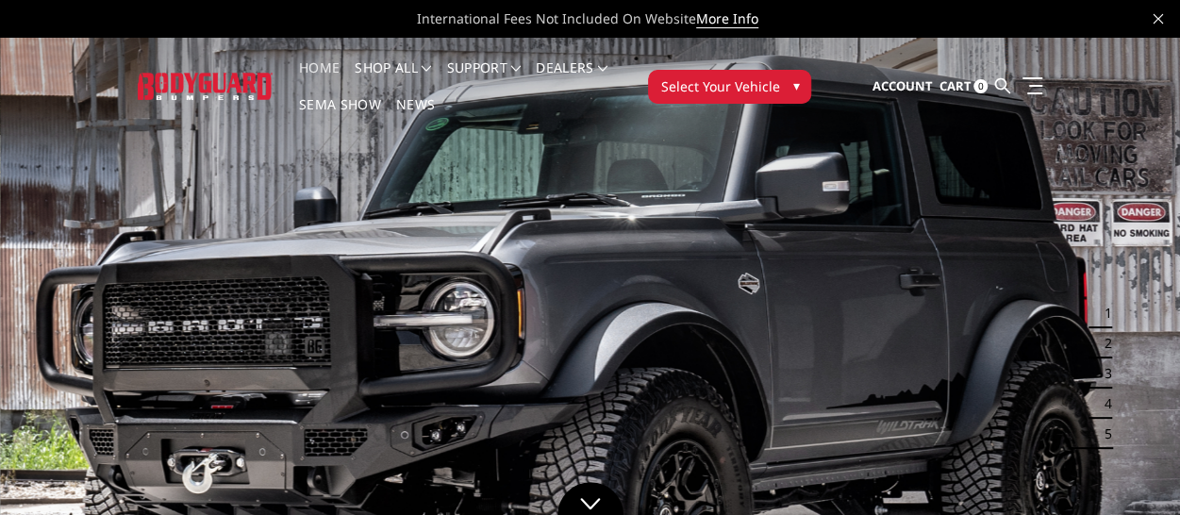
click at [209, 86] on img at bounding box center [205, 86] width 135 height 26
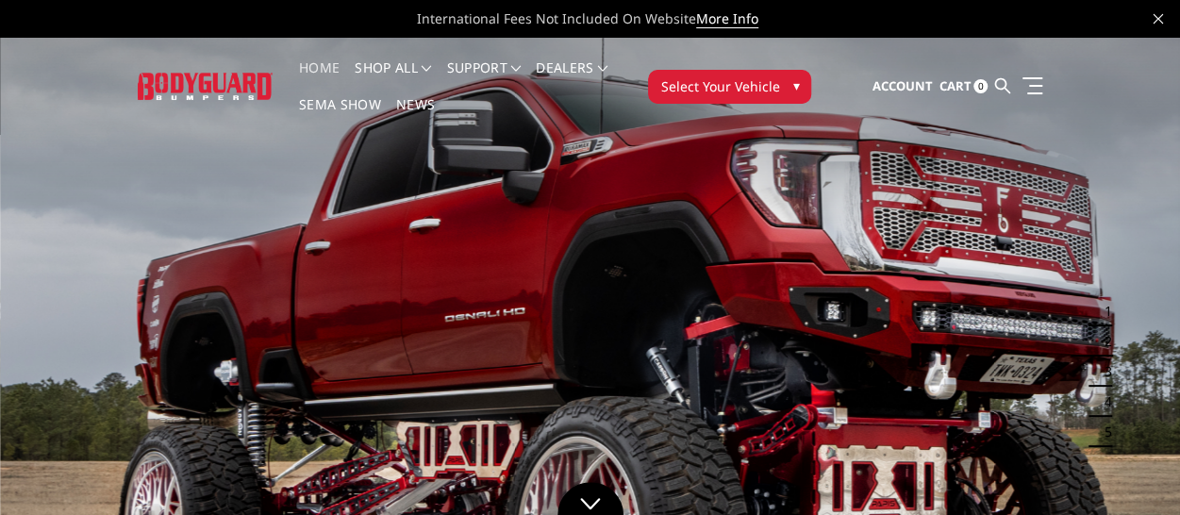
click at [212, 80] on img at bounding box center [205, 86] width 135 height 26
